Goal: Task Accomplishment & Management: Manage account settings

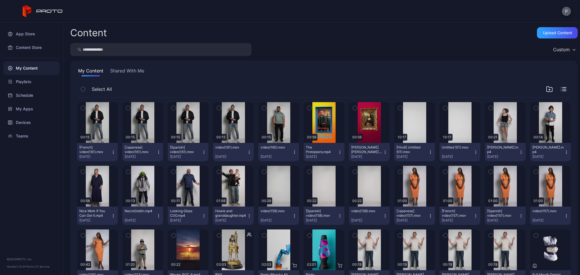
click at [568, 10] on button "P" at bounding box center [566, 11] width 9 height 9
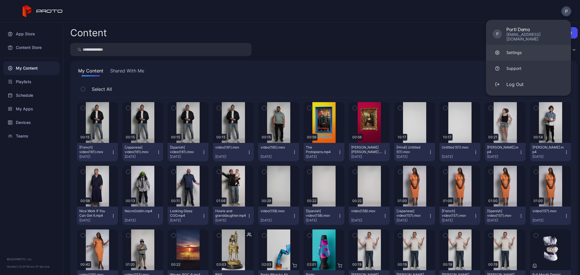
click at [525, 45] on link "Settings" at bounding box center [528, 53] width 85 height 16
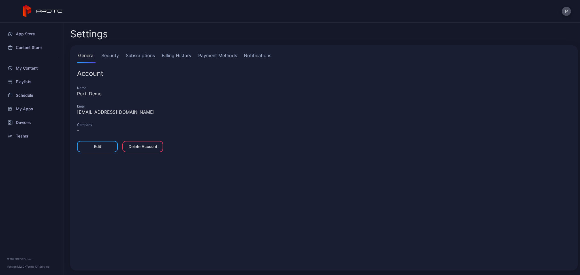
click at [246, 57] on link "Notifications" at bounding box center [258, 57] width 30 height 11
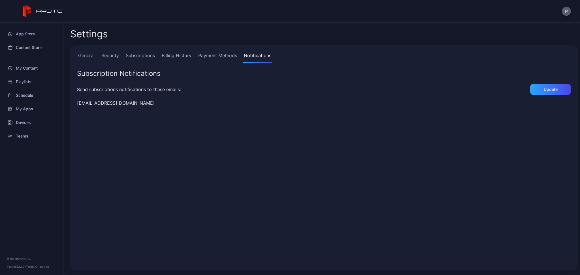
click at [569, 11] on button "P" at bounding box center [566, 11] width 9 height 9
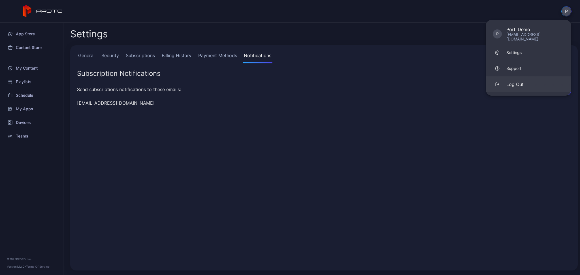
click at [520, 84] on button "Log Out" at bounding box center [528, 84] width 85 height 16
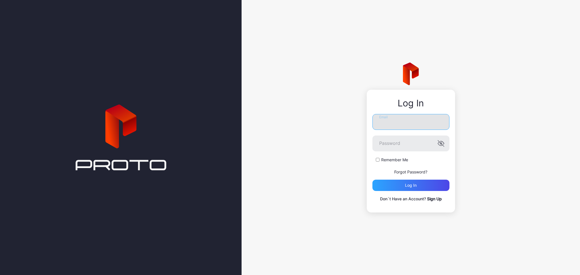
click at [385, 114] on input "Email" at bounding box center [410, 122] width 77 height 16
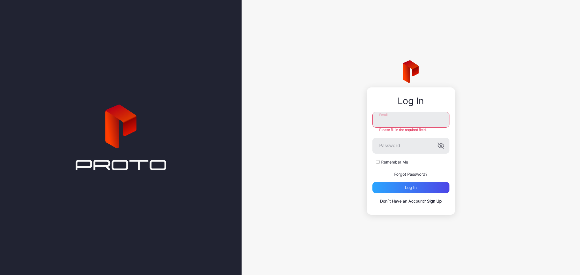
type input "**********"
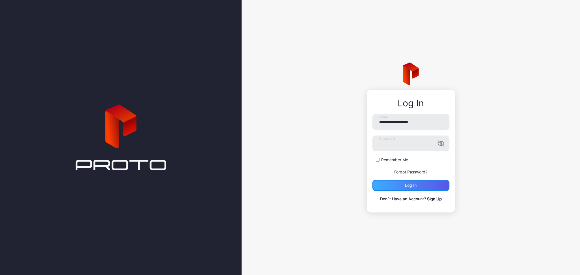
click at [399, 190] on div "Log in" at bounding box center [410, 185] width 77 height 11
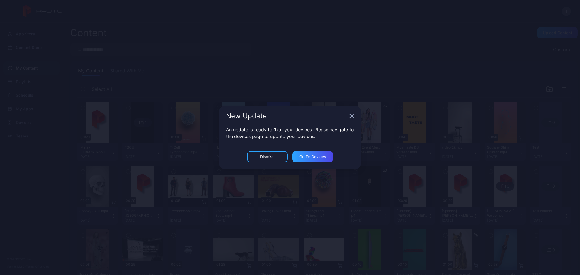
click at [351, 116] on icon "button" at bounding box center [351, 116] width 5 height 5
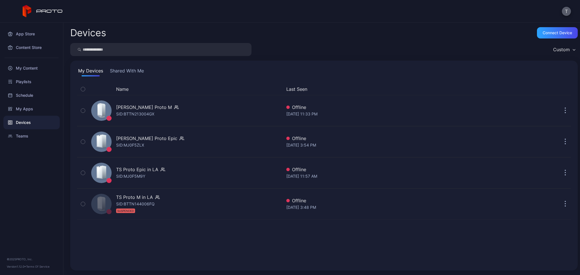
click at [568, 10] on button "T" at bounding box center [566, 11] width 9 height 9
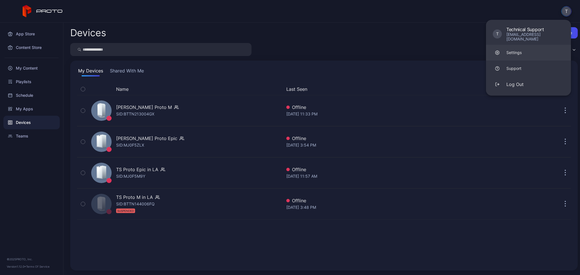
click at [504, 50] on link "Settings" at bounding box center [528, 53] width 85 height 16
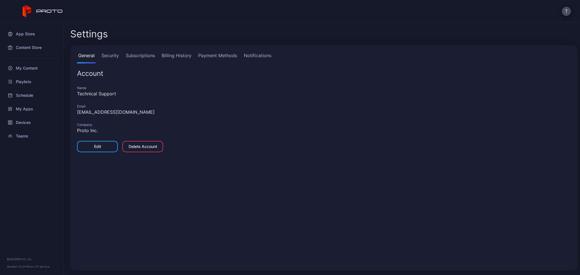
click at [259, 56] on link "Notifications" at bounding box center [258, 57] width 30 height 11
